Goal: Task Accomplishment & Management: Manage account settings

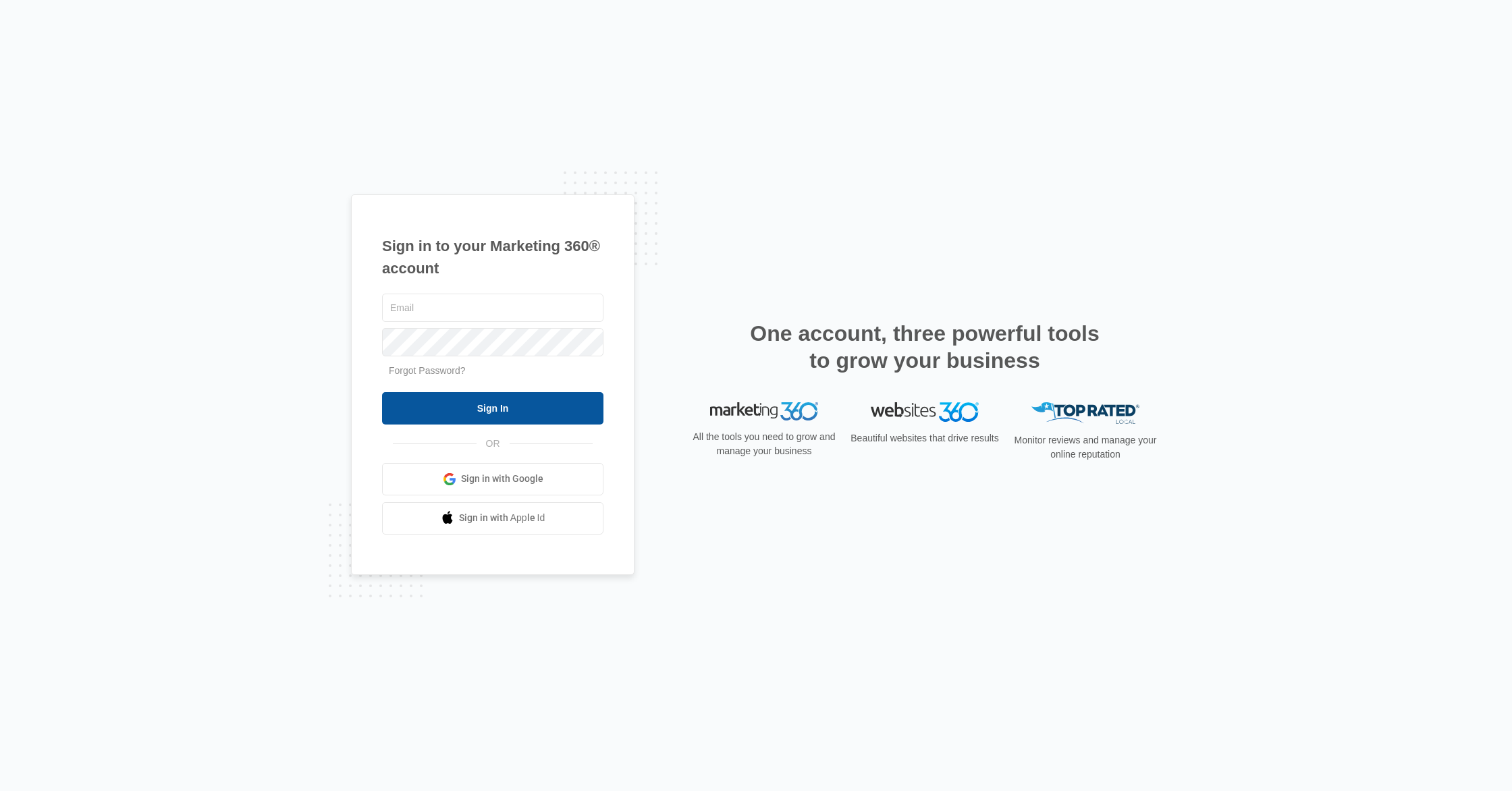
type input "[PERSON_NAME][EMAIL_ADDRESS][DOMAIN_NAME]"
click at [468, 402] on input "Sign In" at bounding box center [493, 408] width 221 height 33
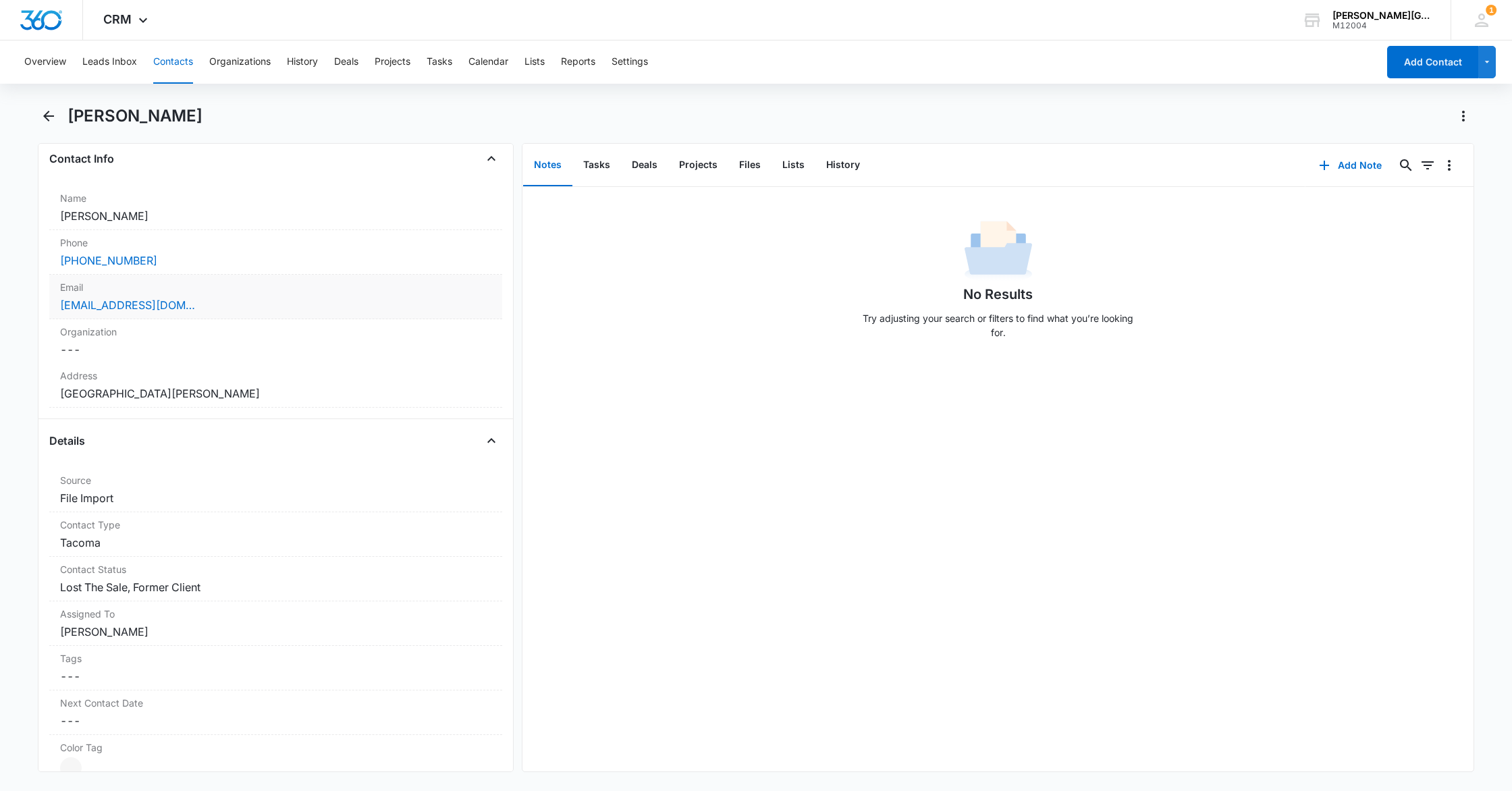
scroll to position [223, 0]
click at [155, 636] on dd "Cancel Save Changes Mitchell Raimkulov" at bounding box center [276, 632] width 432 height 16
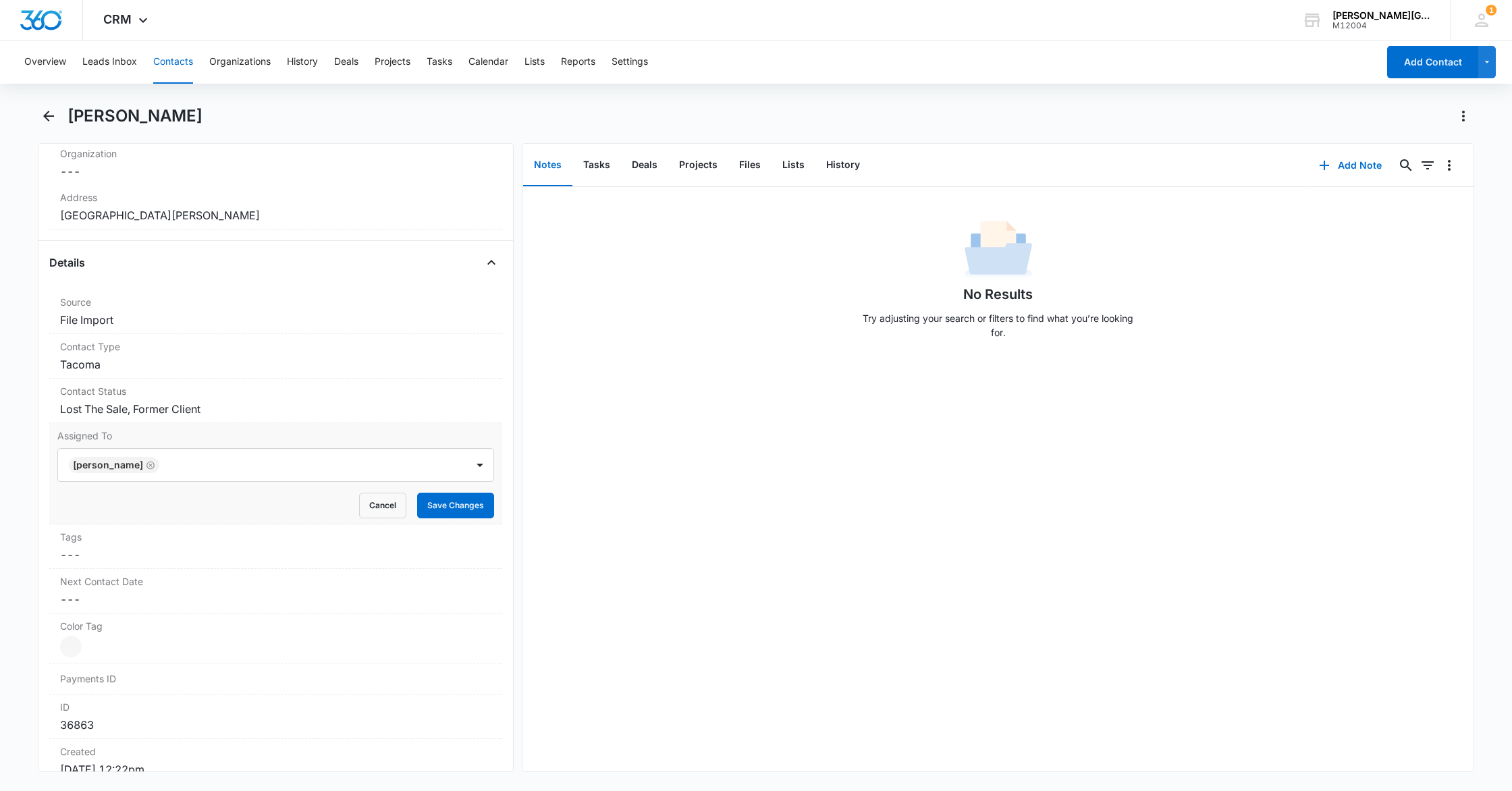
scroll to position [419, 0]
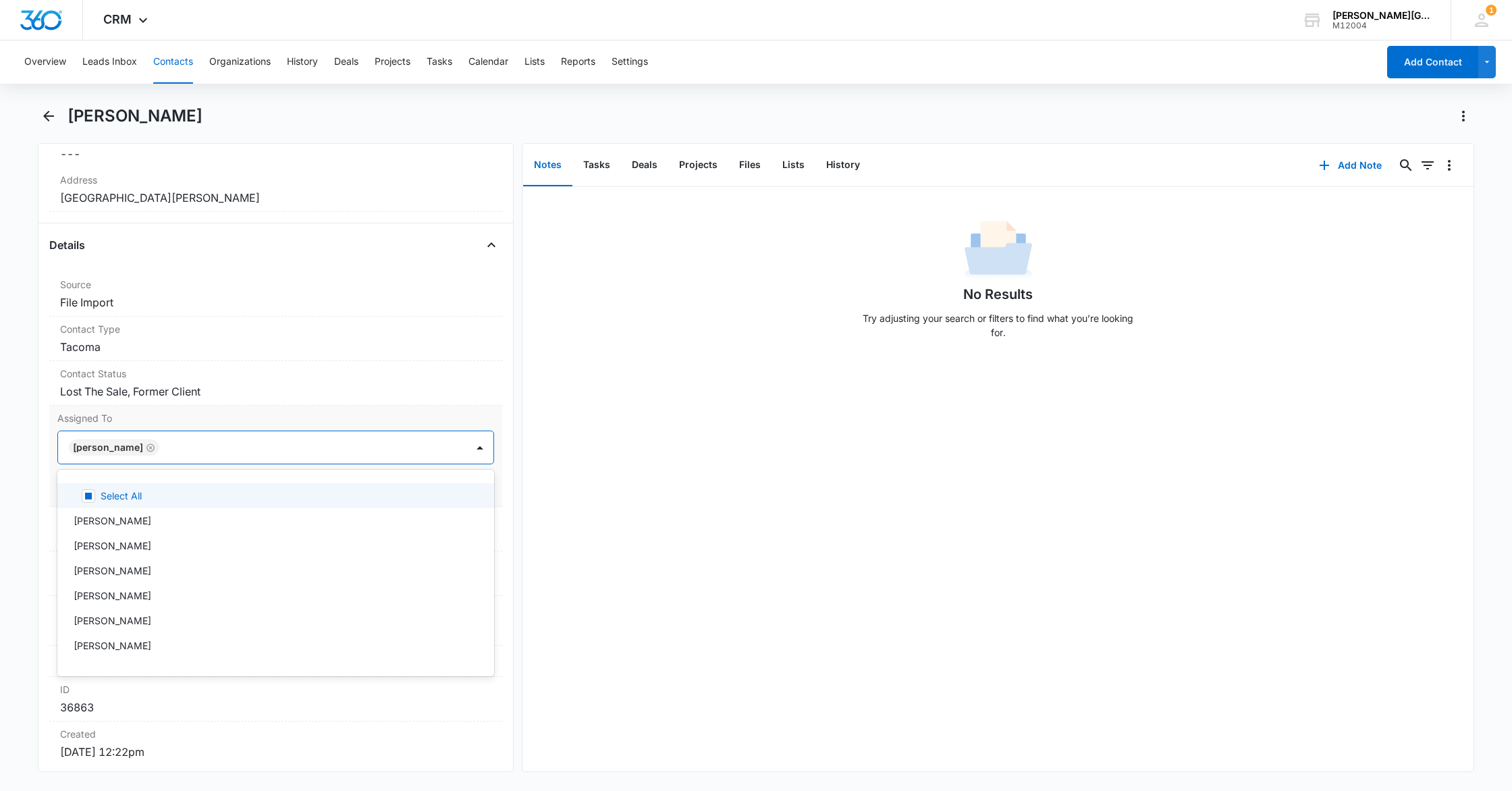
click at [335, 452] on div at bounding box center [306, 447] width 285 height 19
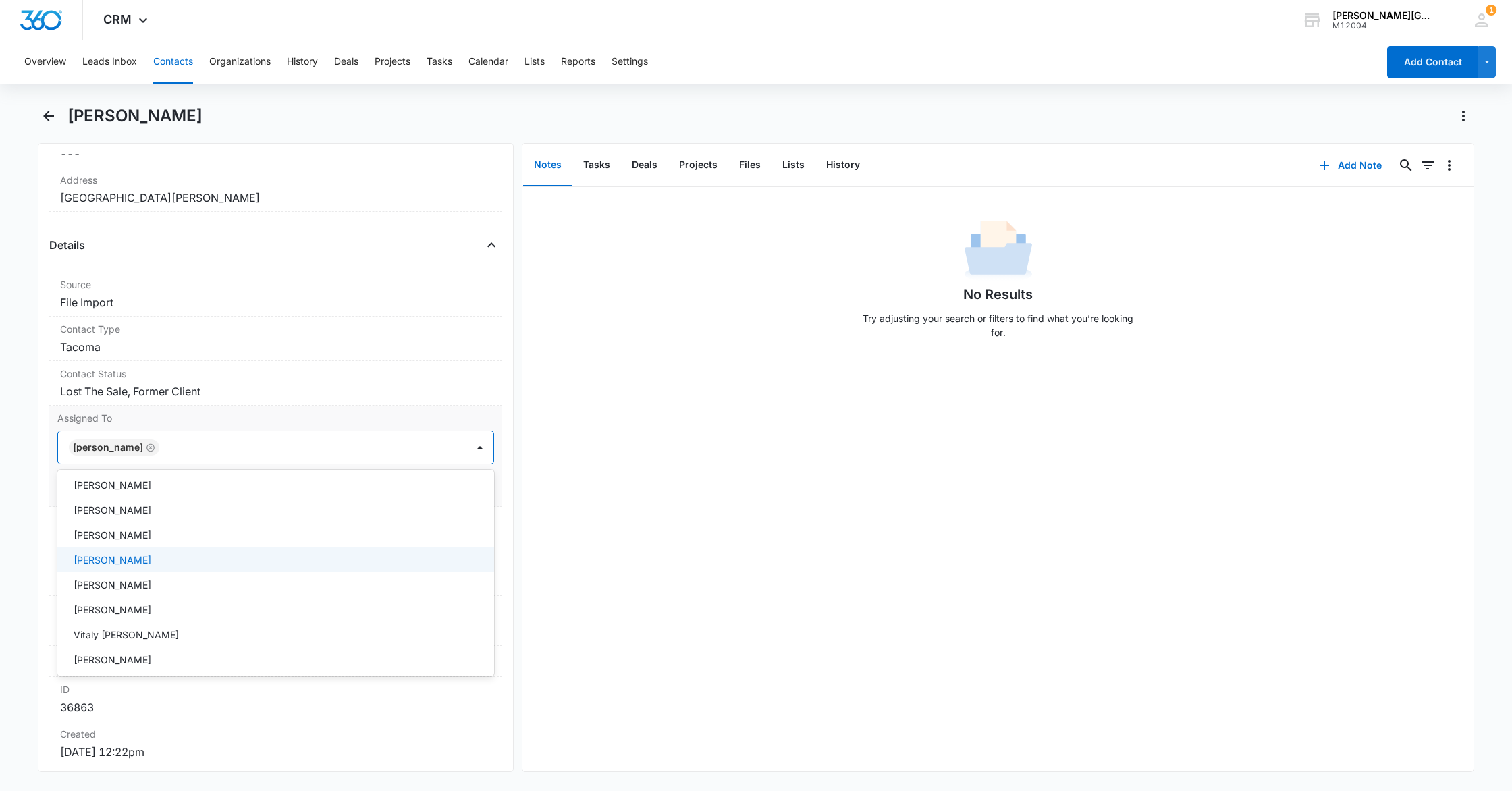
scroll to position [111, 0]
click at [151, 584] on p "Ekaterina Deriabina" at bounding box center [112, 584] width 78 height 14
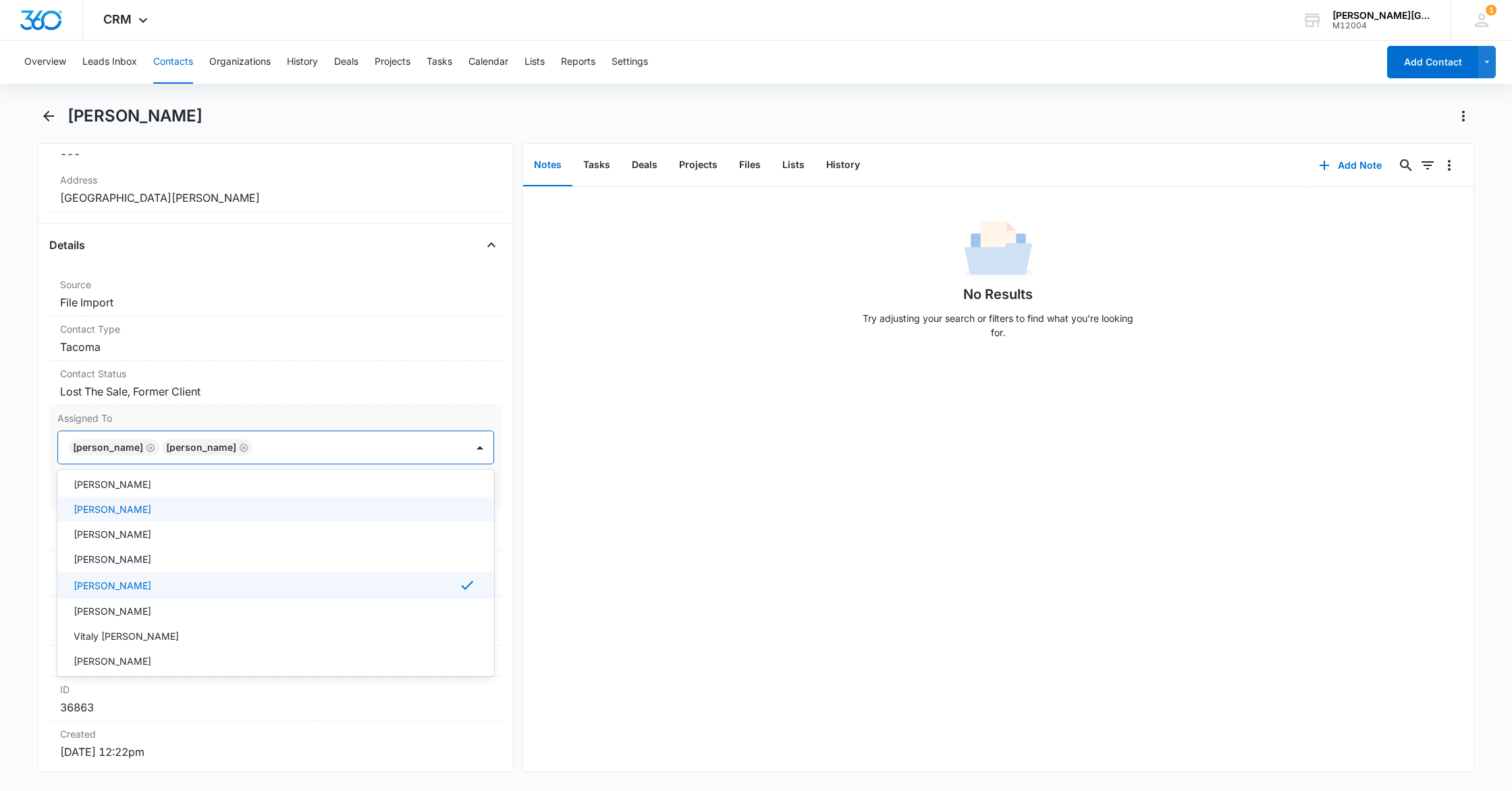
click at [155, 445] on icon "Remove Ekaterina Deriabina" at bounding box center [151, 447] width 9 height 10
click at [155, 446] on icon "Remove Mitchell Raimkulov" at bounding box center [151, 447] width 9 height 10
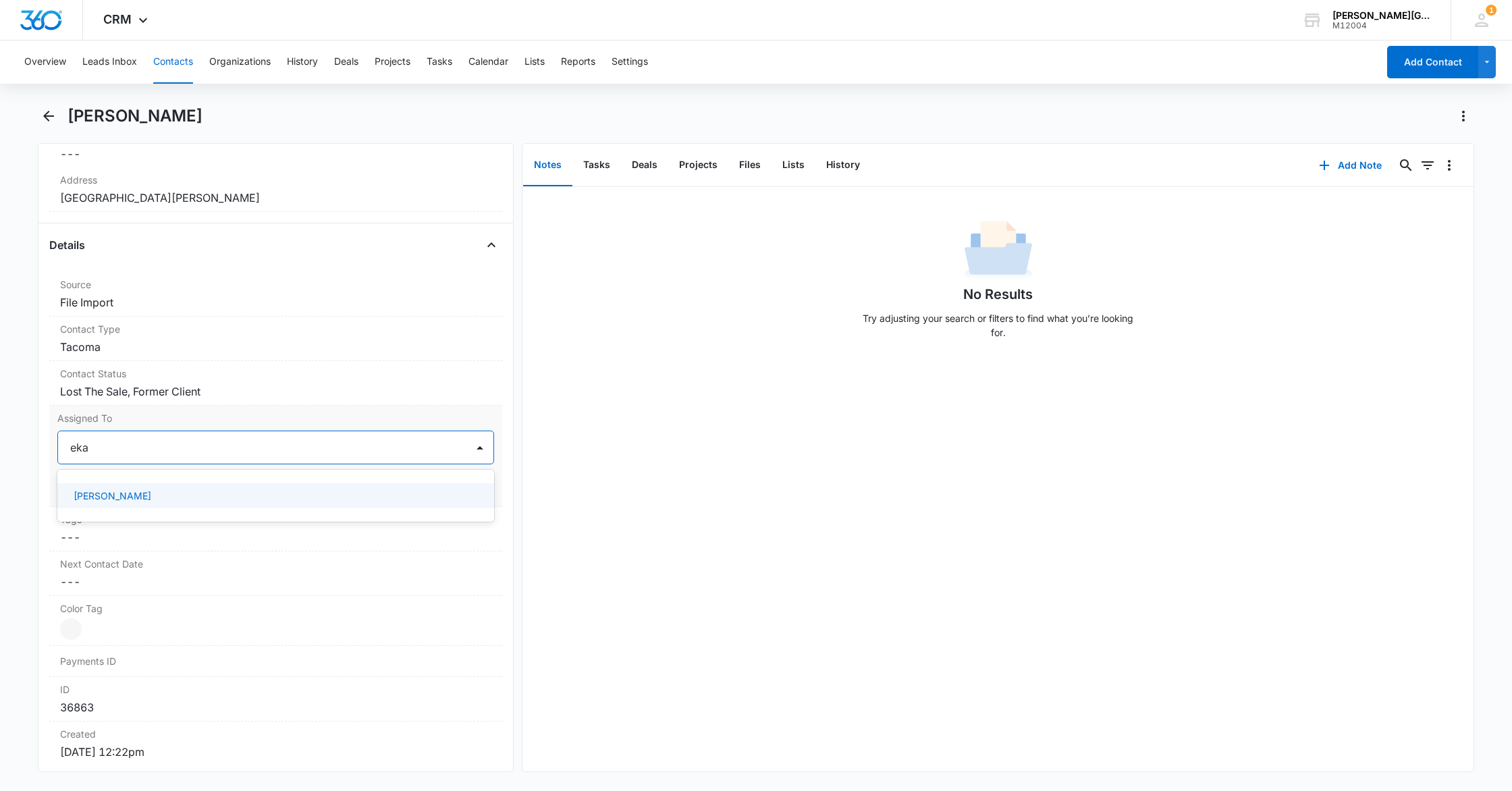
type input "ekat"
click at [147, 492] on p "Ekaterina Deriabina" at bounding box center [112, 495] width 78 height 14
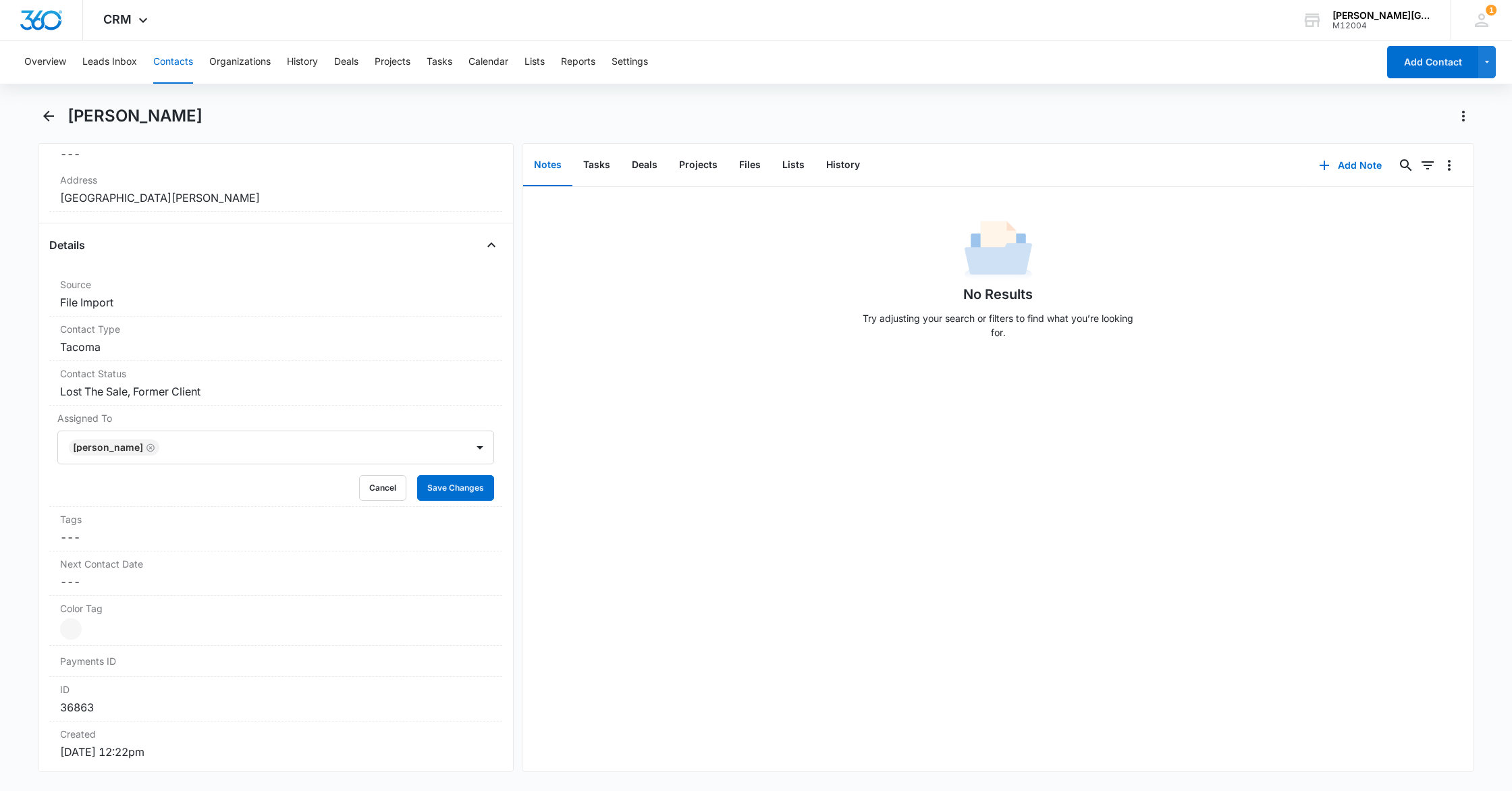
click at [513, 705] on div "Remove MR Mackend Randolph Contact Info Name Cancel Save Changes Mackend Randol…" at bounding box center [756, 457] width 1436 height 629
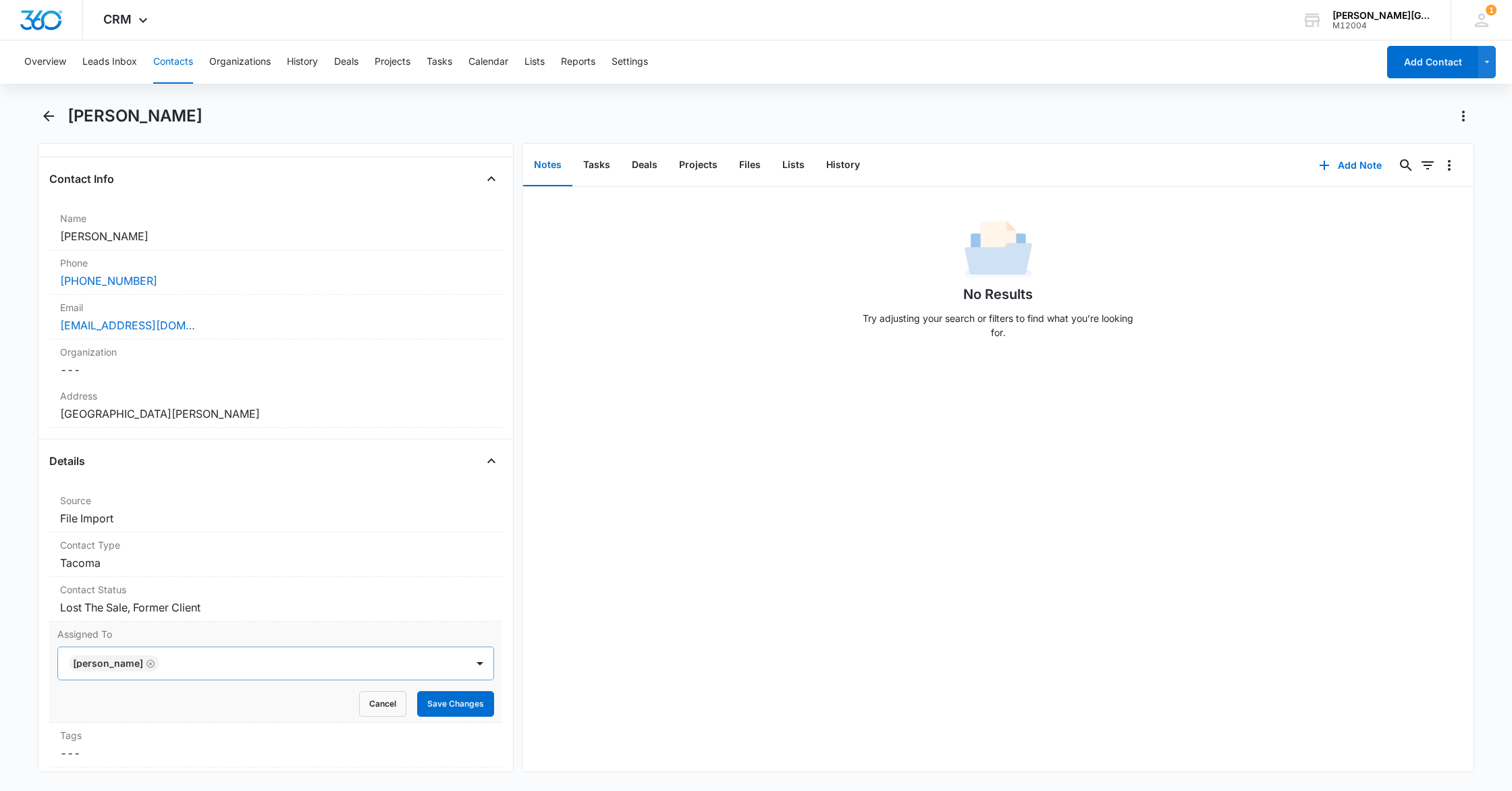
scroll to position [202, 0]
click at [458, 704] on button "Save Changes" at bounding box center [456, 705] width 77 height 26
click at [603, 166] on button "Tasks" at bounding box center [597, 165] width 48 height 42
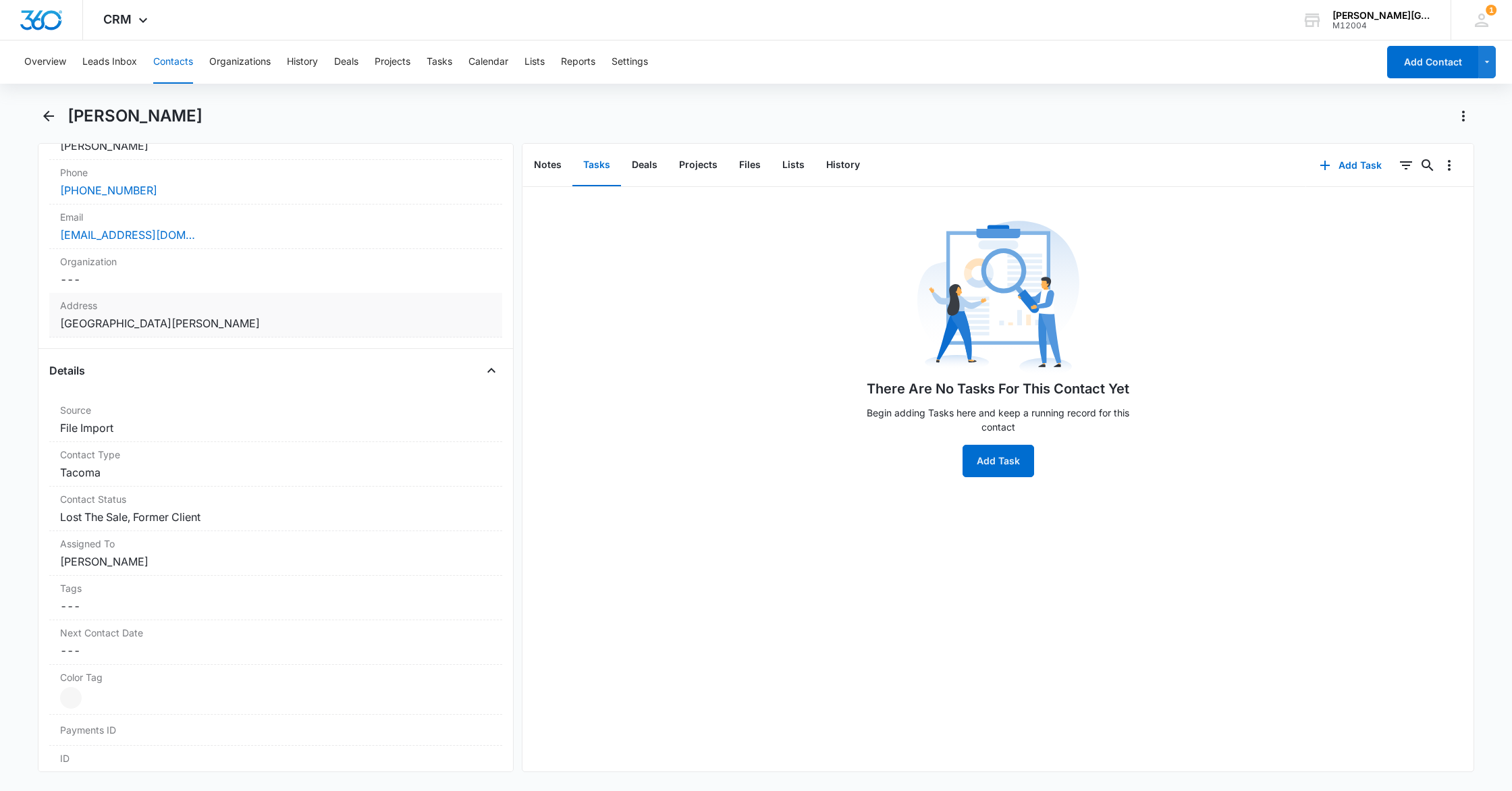
scroll to position [294, 0]
click at [156, 424] on dd "Cancel Save Changes File Import" at bounding box center [276, 427] width 432 height 16
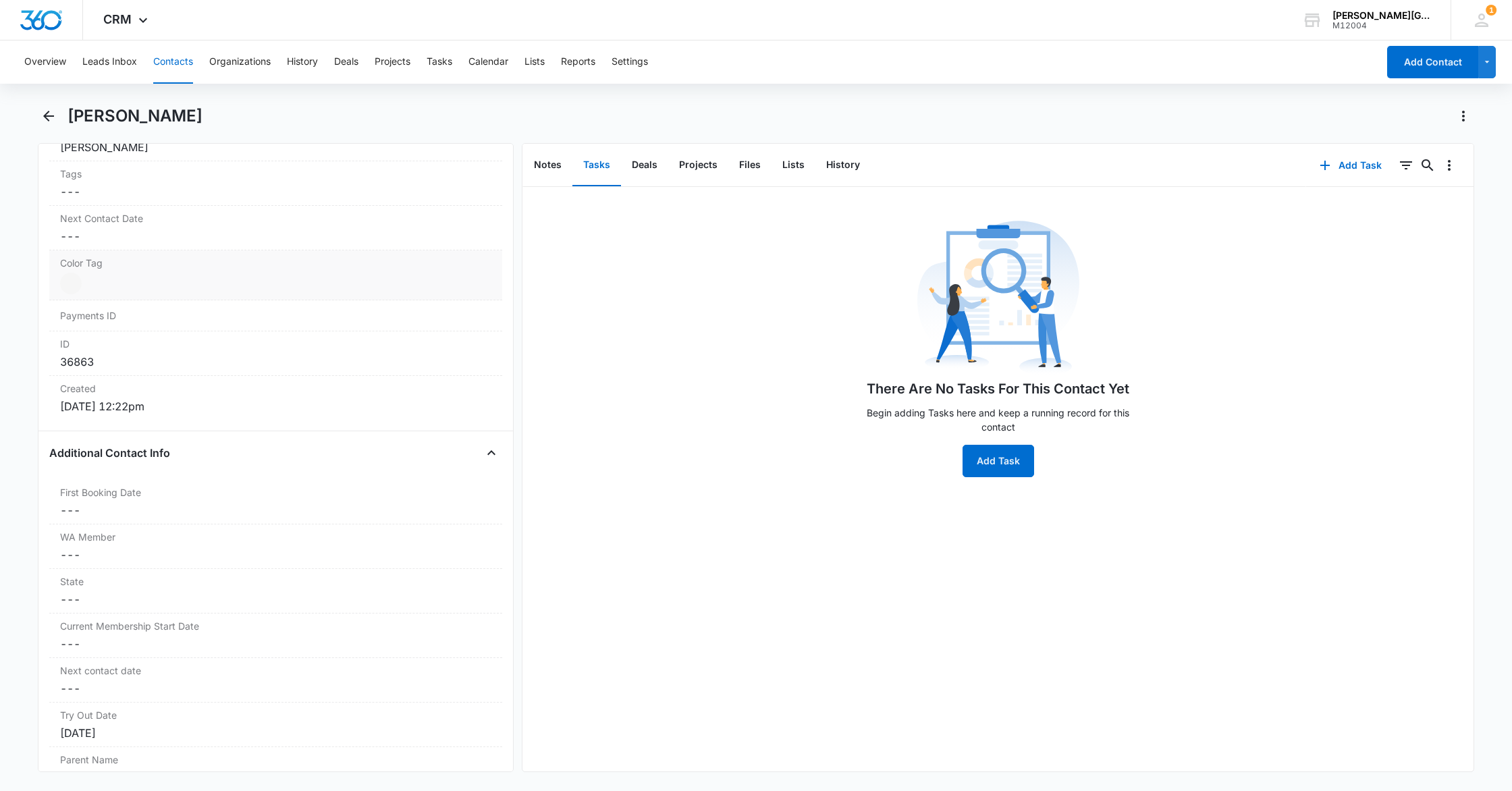
scroll to position [0, 0]
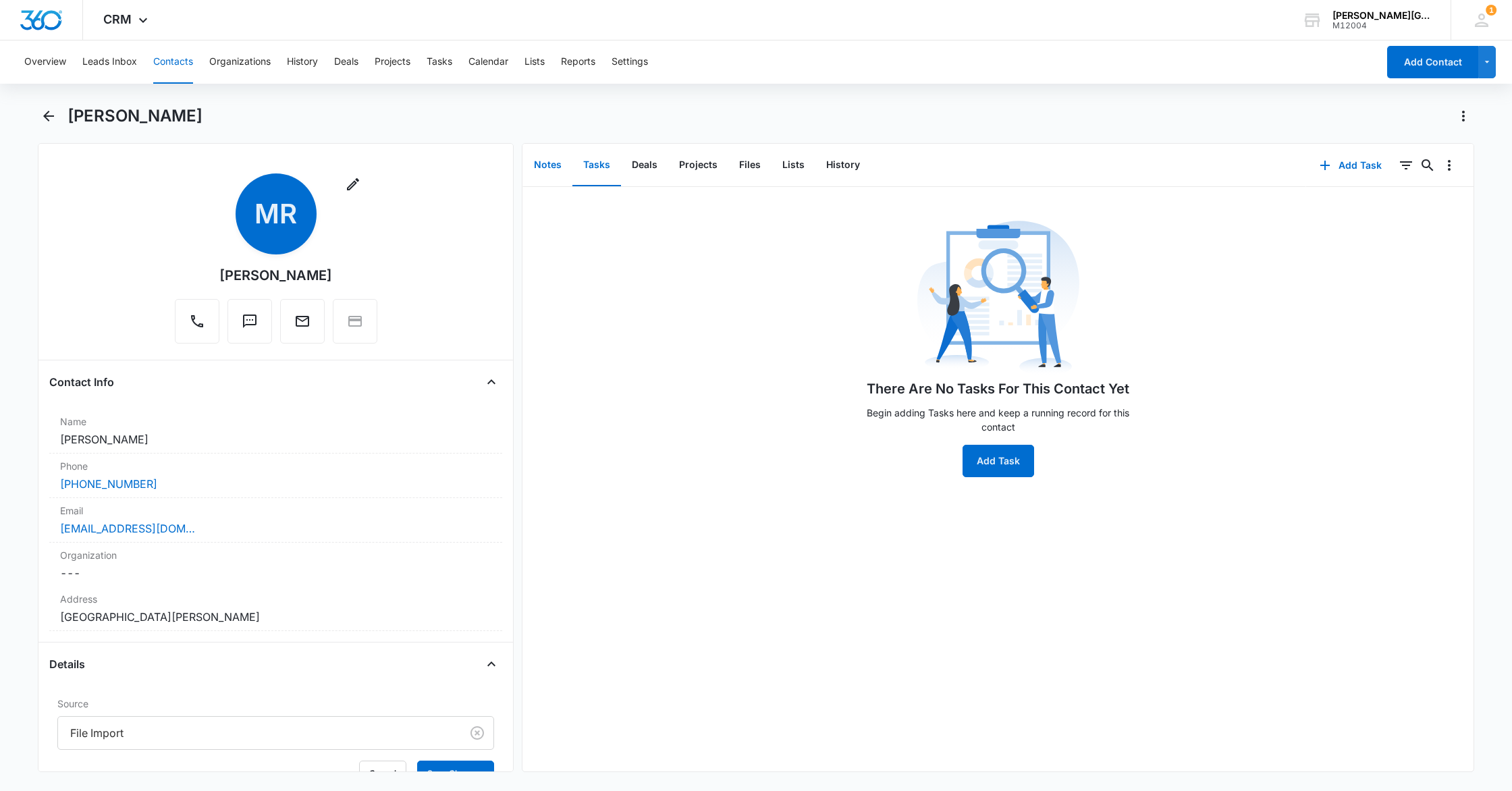
click at [550, 164] on button "Notes" at bounding box center [547, 165] width 49 height 42
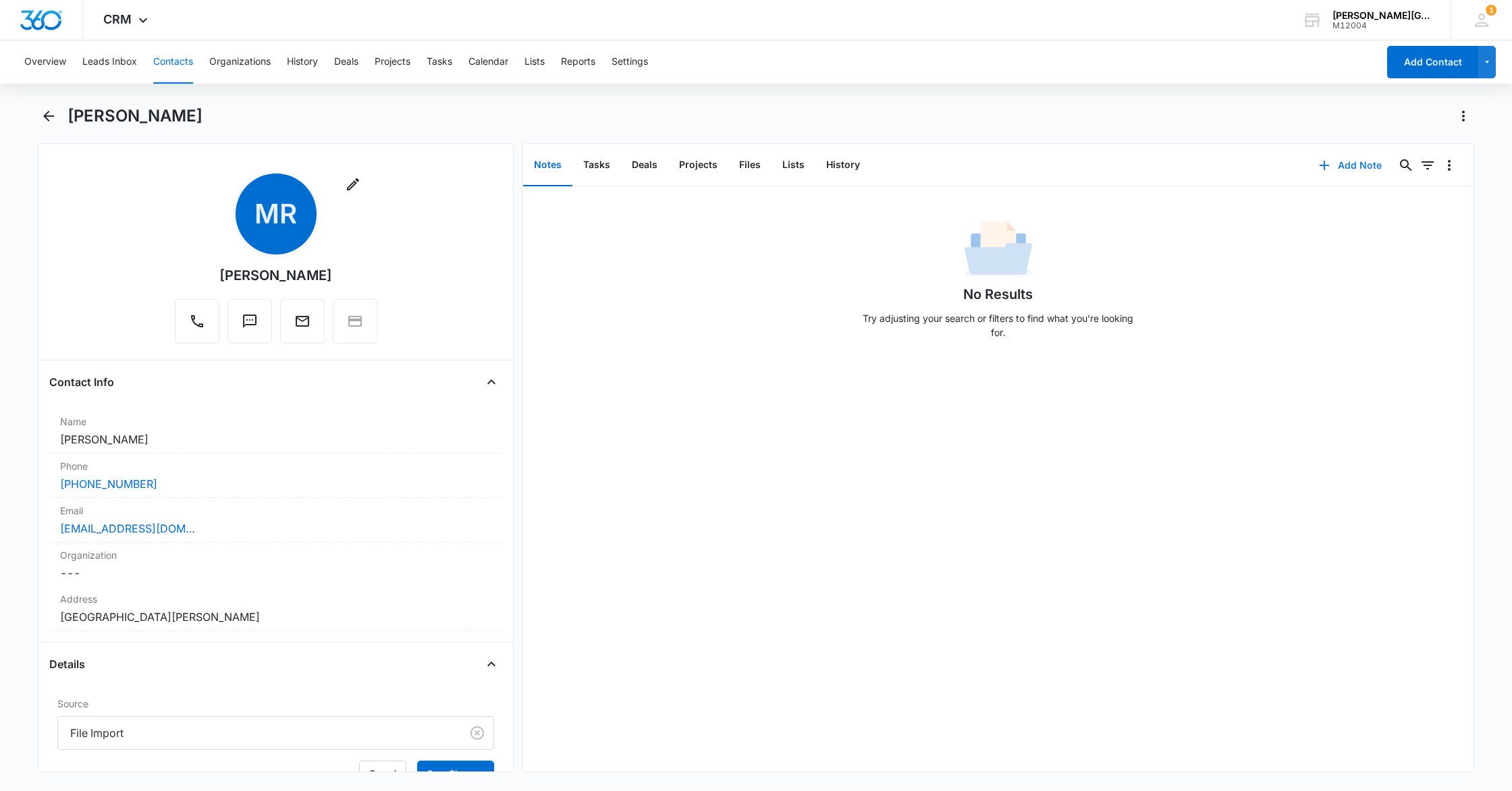
click at [1334, 168] on button "Add Note" at bounding box center [1350, 165] width 90 height 33
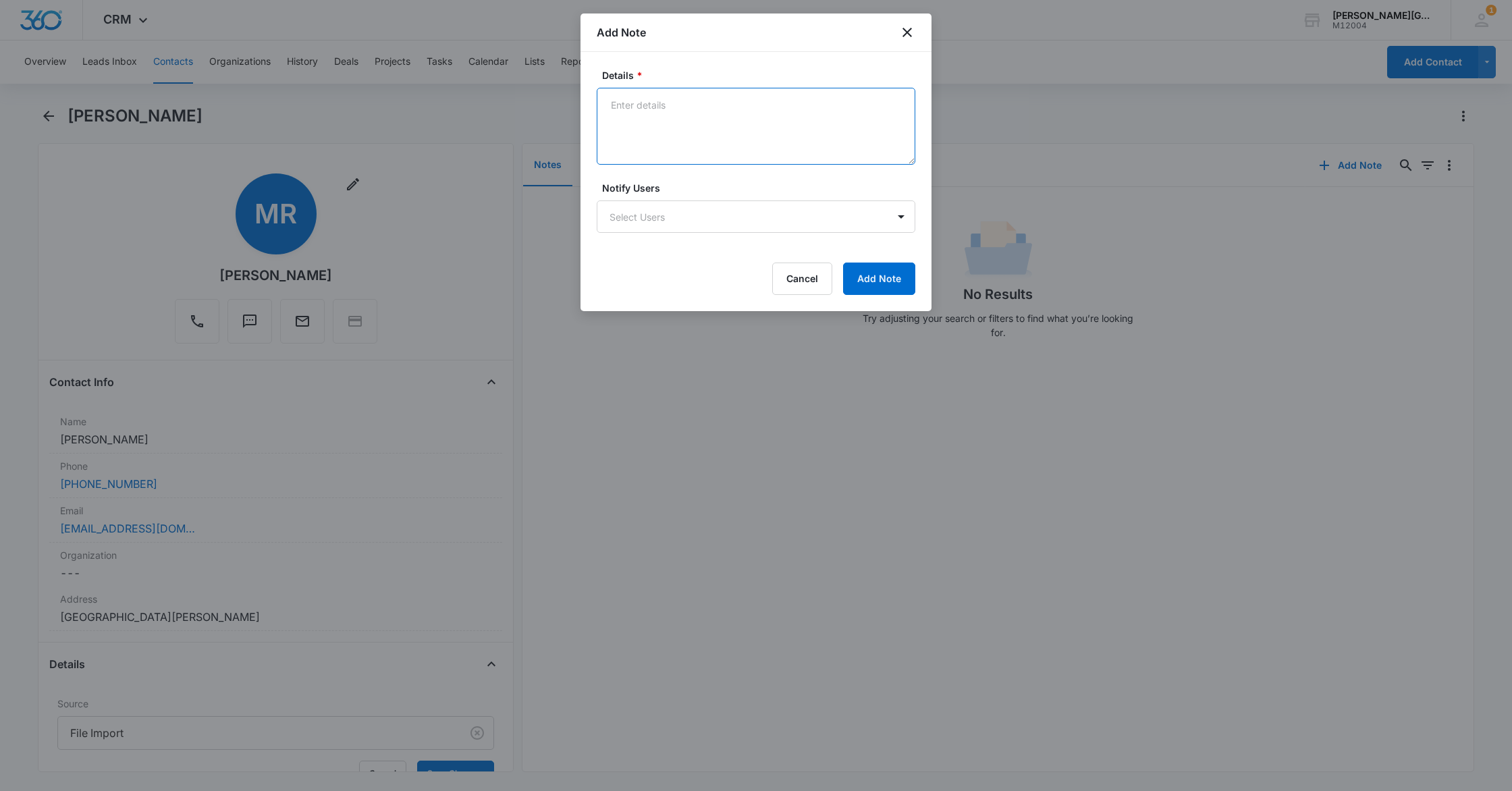
click at [682, 115] on textarea "Details *" at bounding box center [756, 126] width 319 height 77
click at [725, 105] on textarea "Interested in classes in redmond" at bounding box center [756, 126] width 319 height 77
click at [720, 107] on textarea "Interested in classes in redmond" at bounding box center [756, 126] width 319 height 77
type textarea "Interested in classes in Redmond"
click at [863, 266] on button "Add Note" at bounding box center [878, 279] width 72 height 33
